Goal: Task Accomplishment & Management: Use online tool/utility

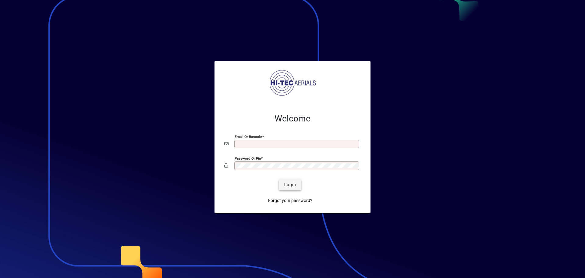
type input "**********"
drag, startPoint x: 281, startPoint y: 187, endPoint x: 280, endPoint y: 181, distance: 6.8
click at [281, 187] on span "submit" at bounding box center [290, 184] width 22 height 15
